Goal: Transaction & Acquisition: Purchase product/service

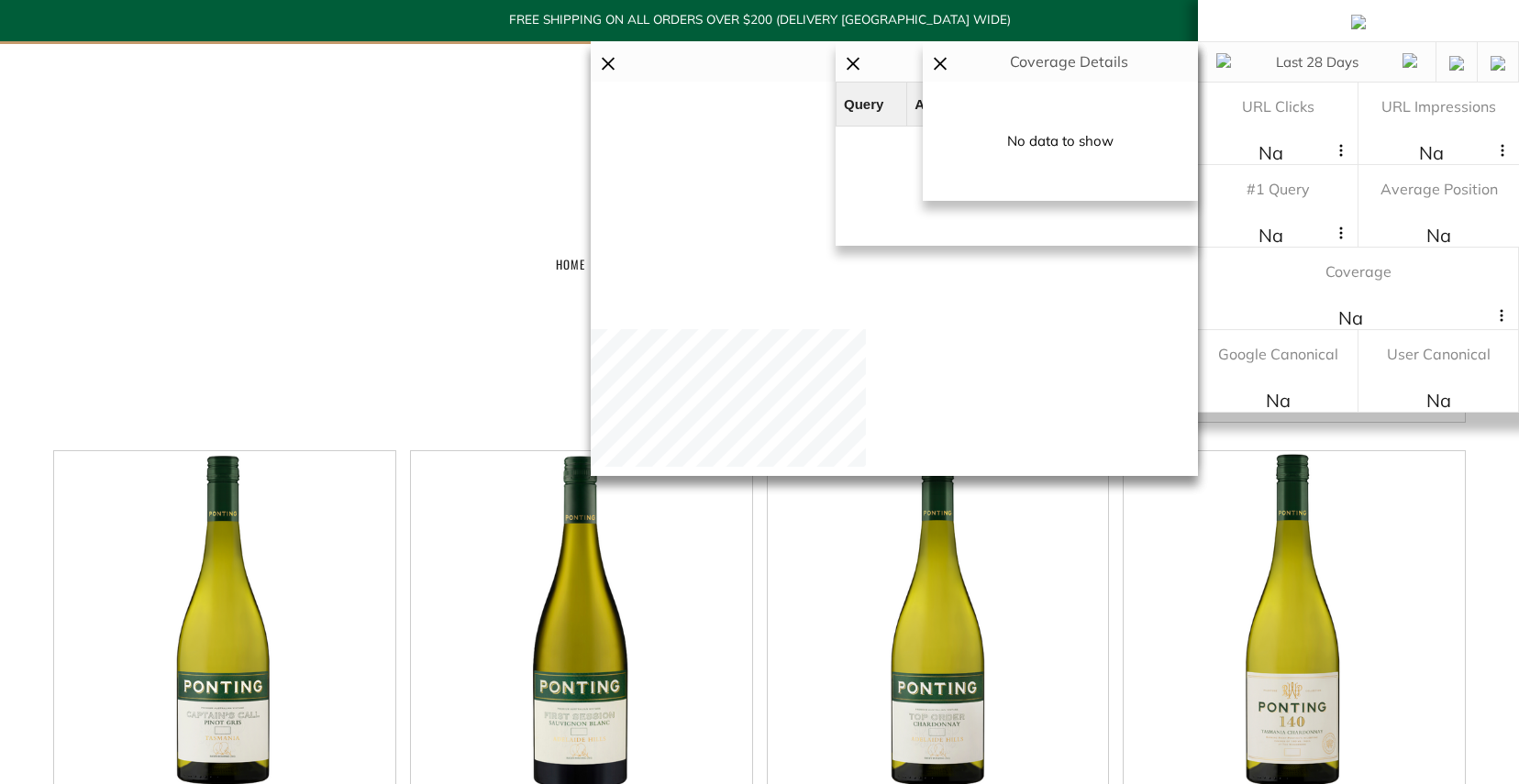
scroll to position [253, 0]
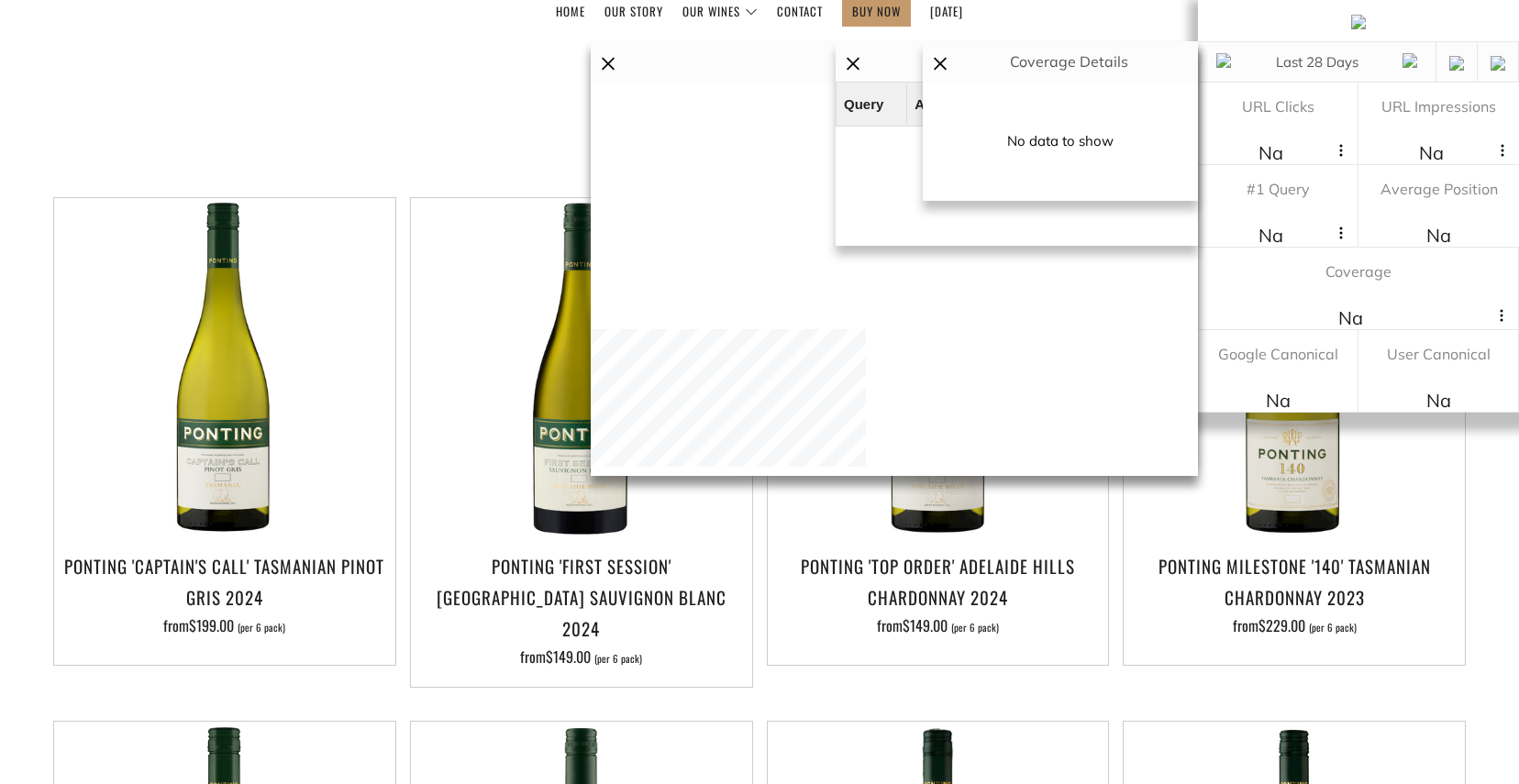
click at [1196, 141] on select "Featured Best Selling Alphabetically, A-Z Alphabetically, Z-A Price, low to hig…" at bounding box center [1295, 147] width 343 height 44
select select "price-ascending"
click at [1123, 126] on select "Featured Best Selling Alphabetically, A-Z Alphabetically, Z-A Price, low to hig…" at bounding box center [1295, 147] width 343 height 44
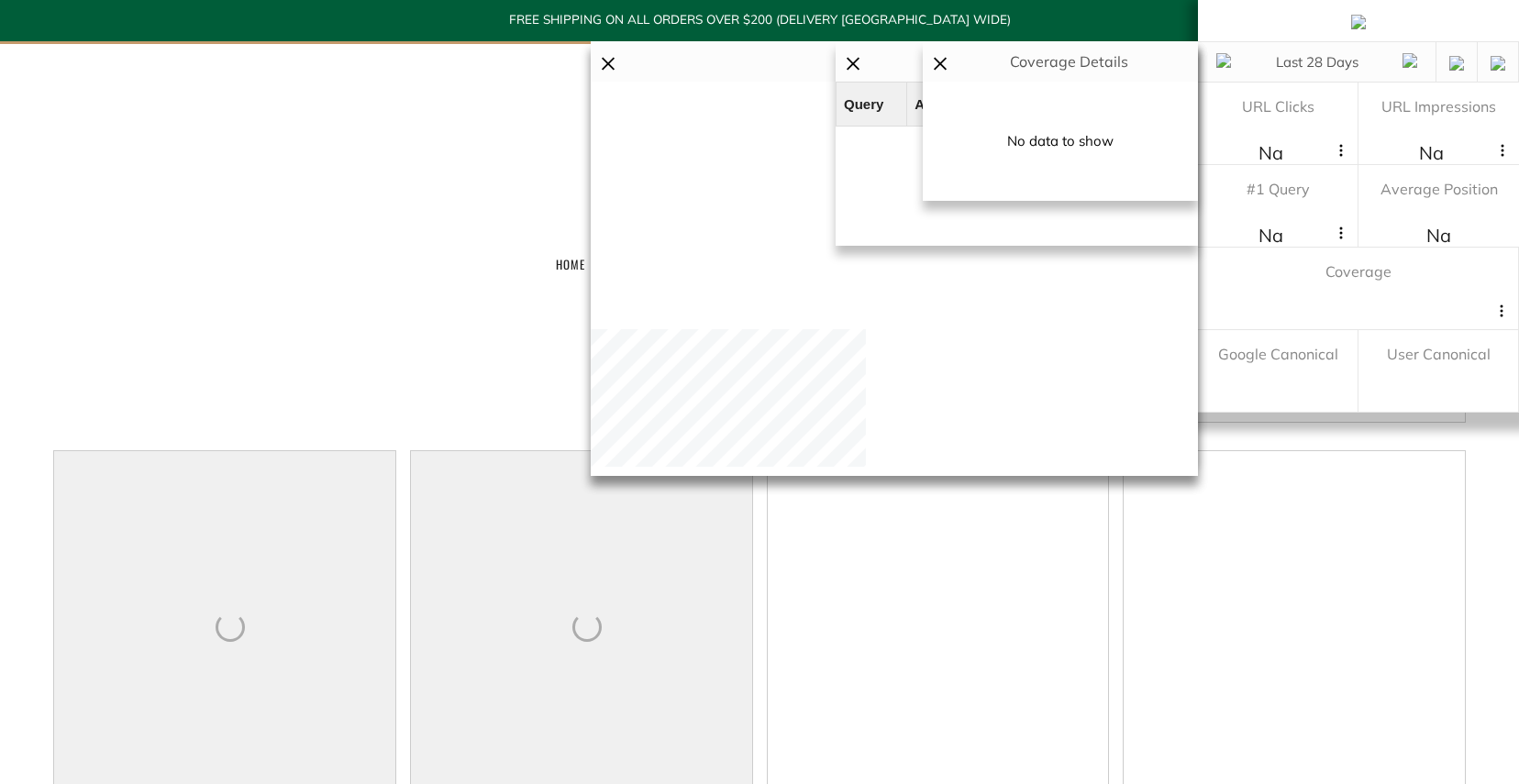
select select "price-ascending"
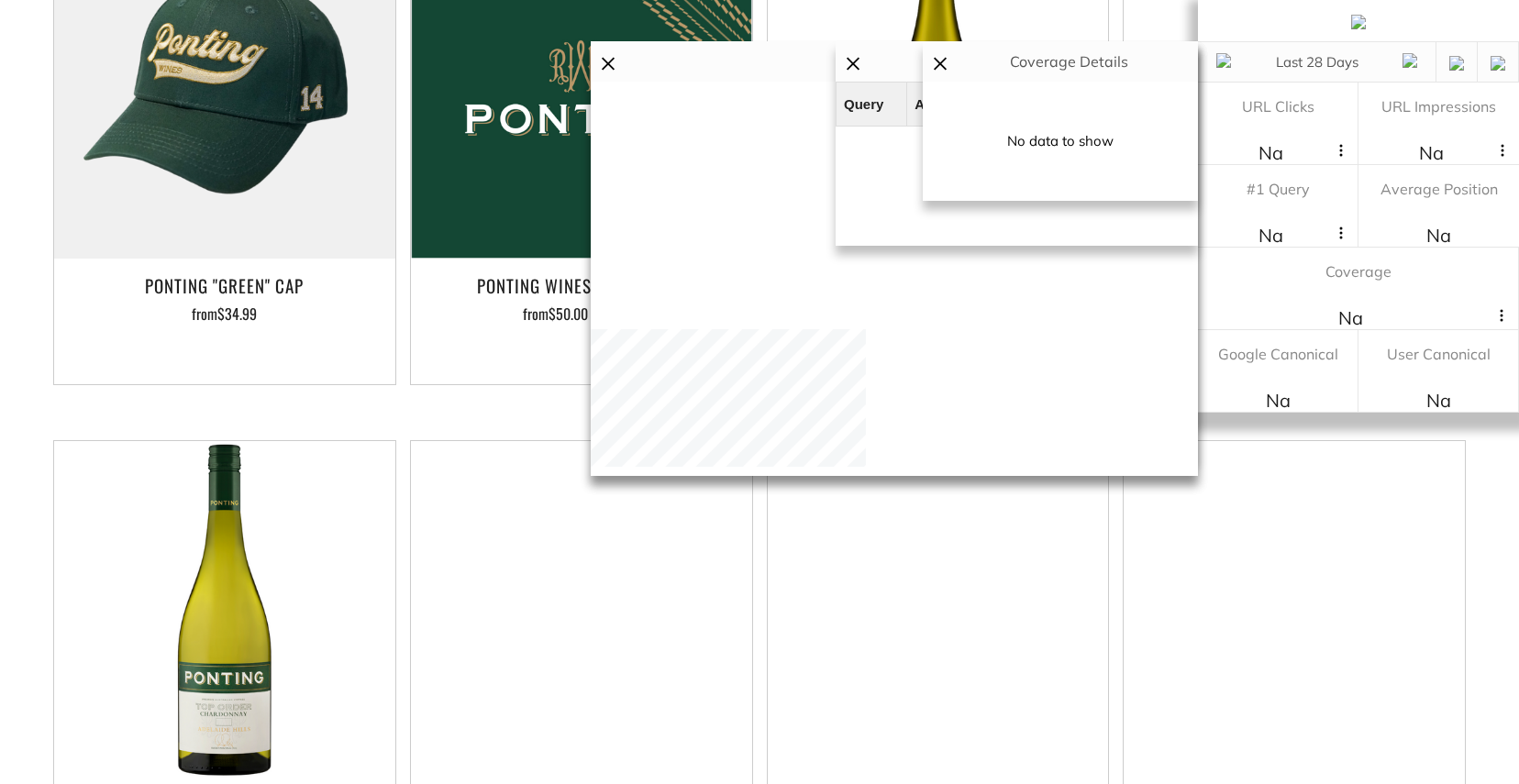
scroll to position [603, 0]
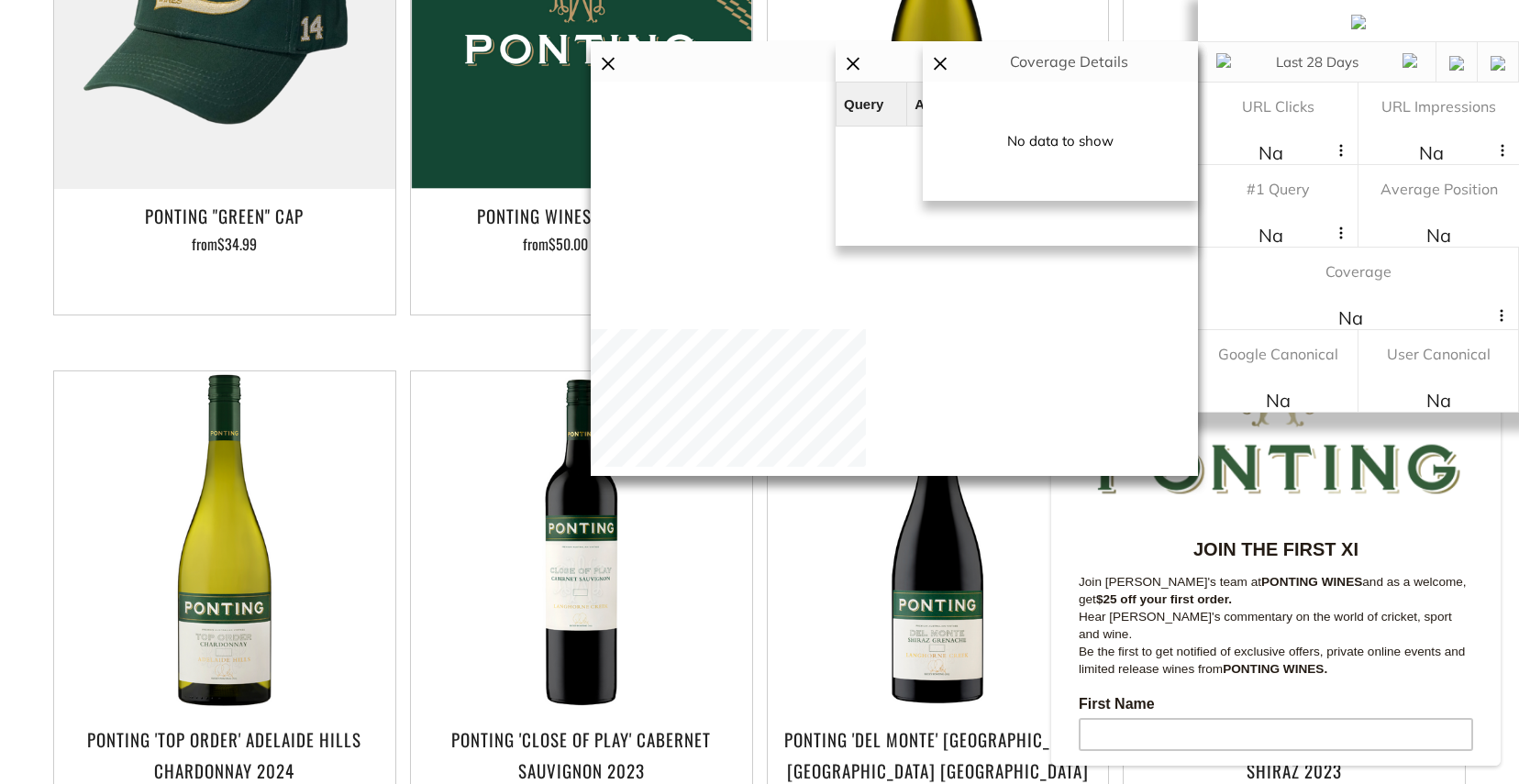
click at [1492, 329] on button "Close" at bounding box center [1496, 329] width 27 height 27
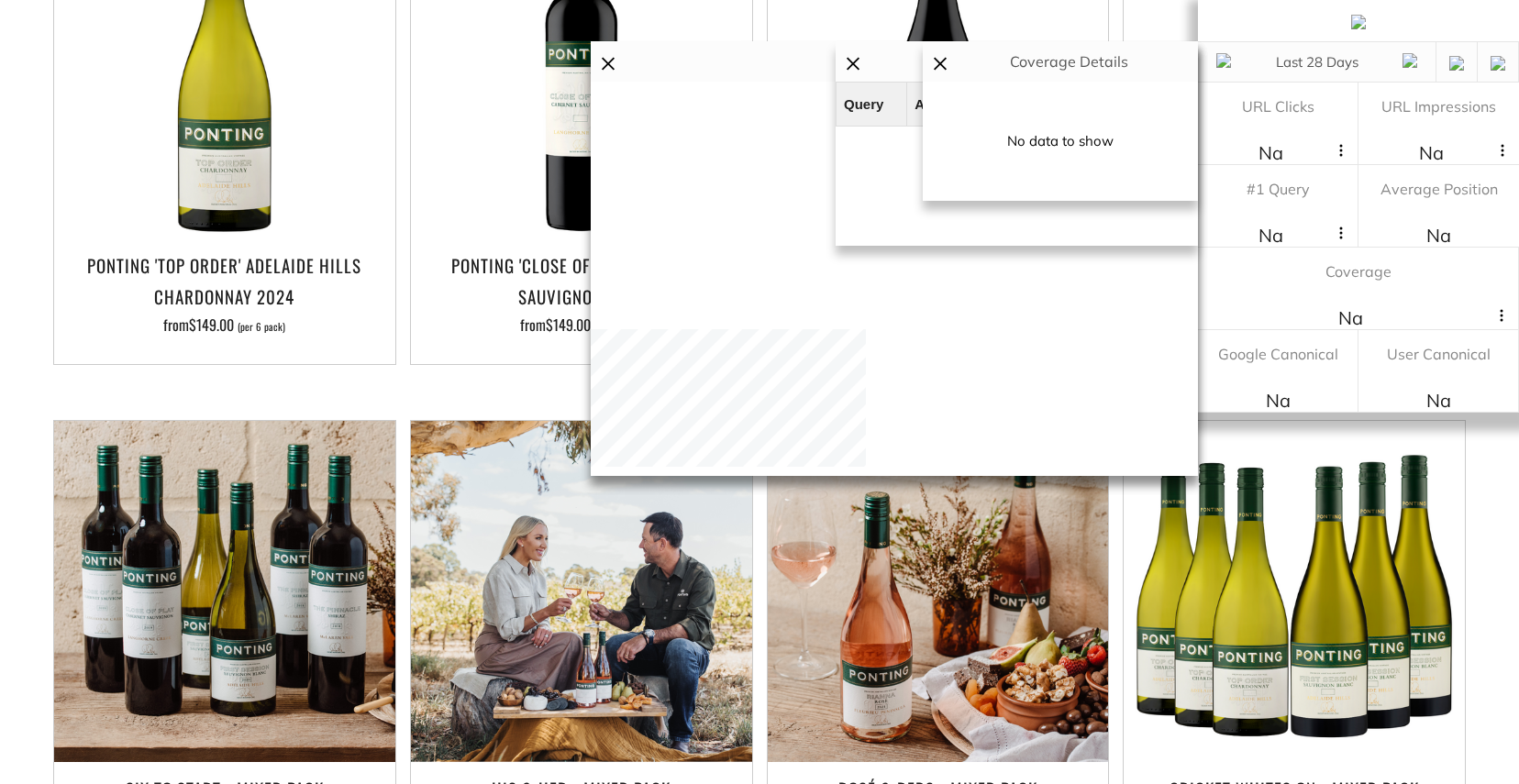
scroll to position [0, 0]
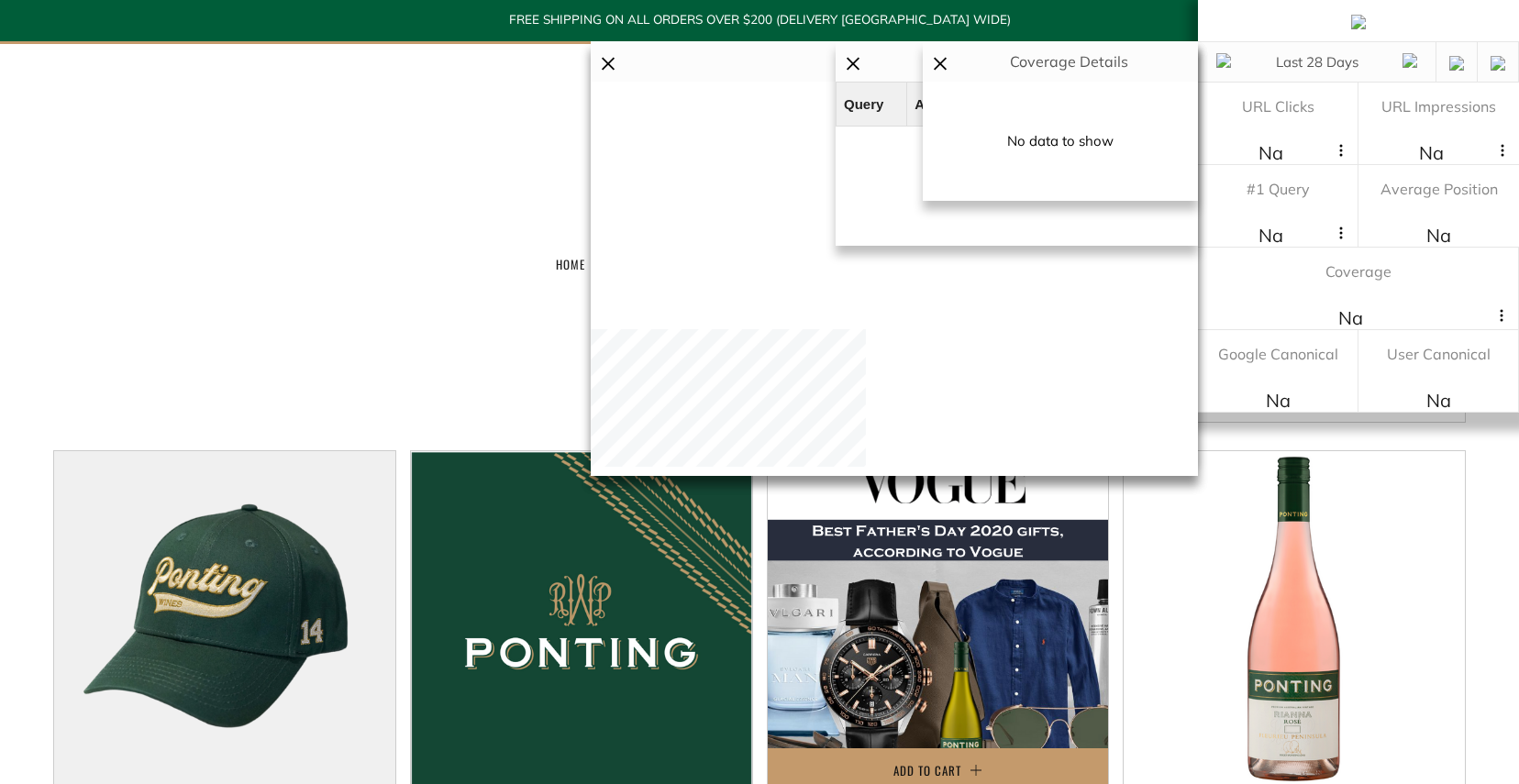
click at [1004, 617] on img at bounding box center [938, 622] width 342 height 341
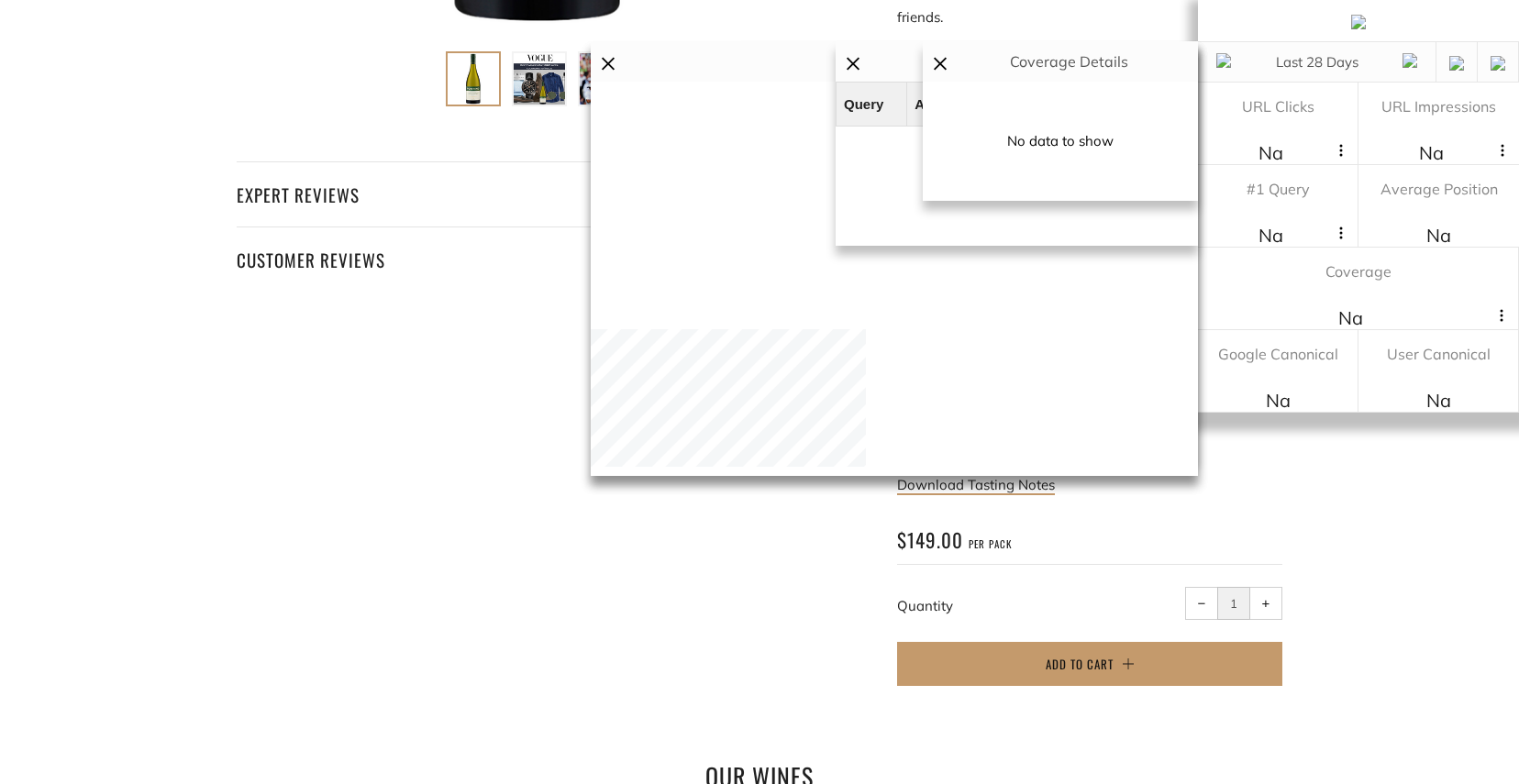
scroll to position [897, 0]
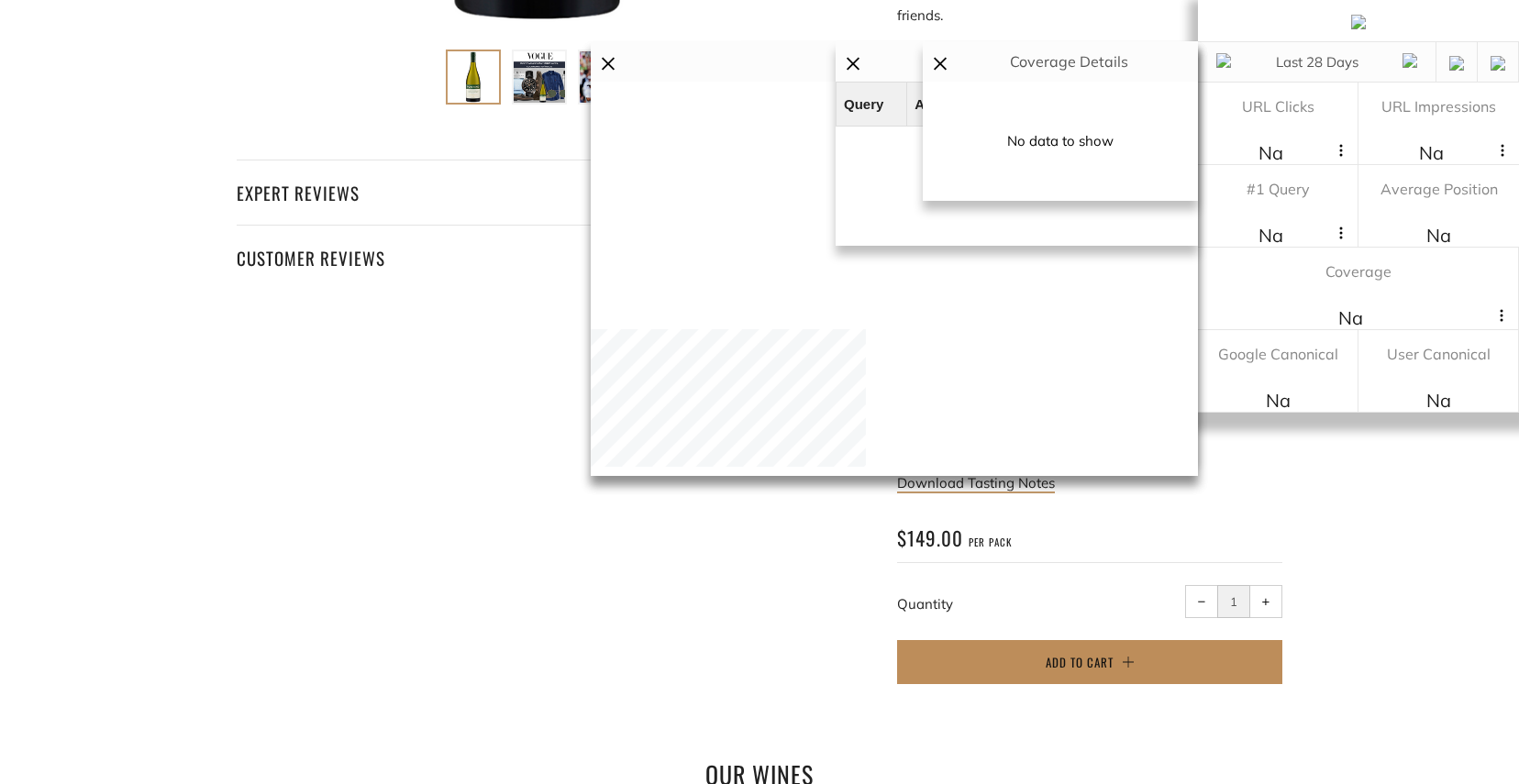
click at [1155, 640] on button "Add to Cart" at bounding box center [1089, 661] width 386 height 44
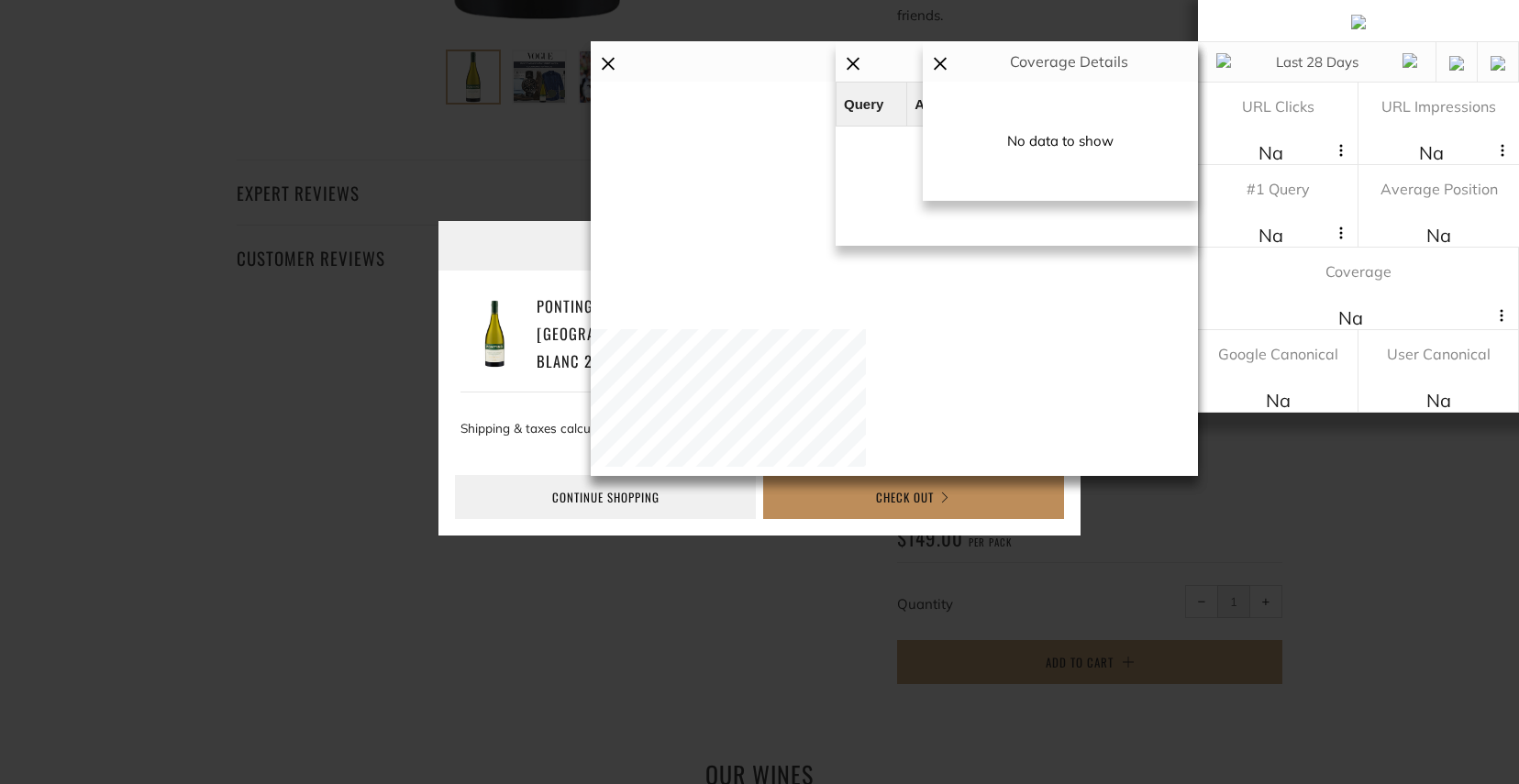
click at [854, 492] on button "Check Out" at bounding box center [913, 496] width 301 height 44
